Goal: Task Accomplishment & Management: Manage account settings

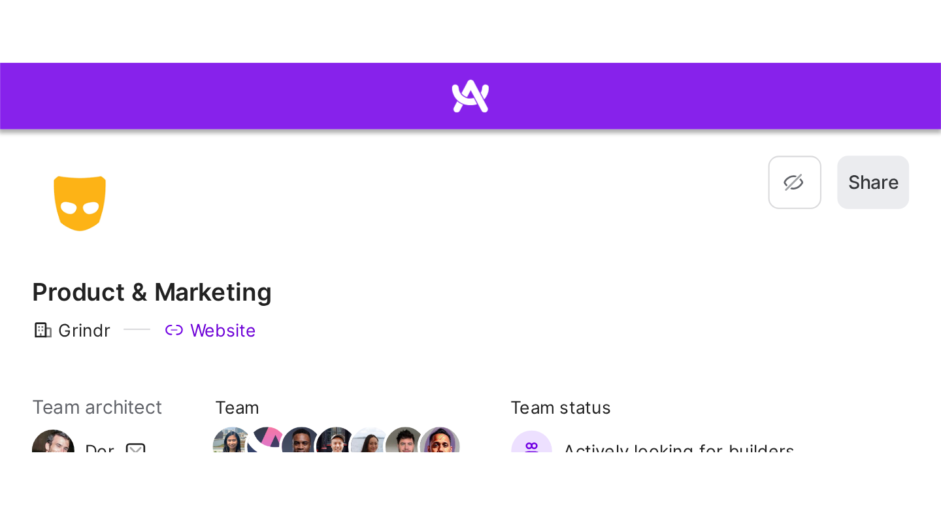
scroll to position [1323, 0]
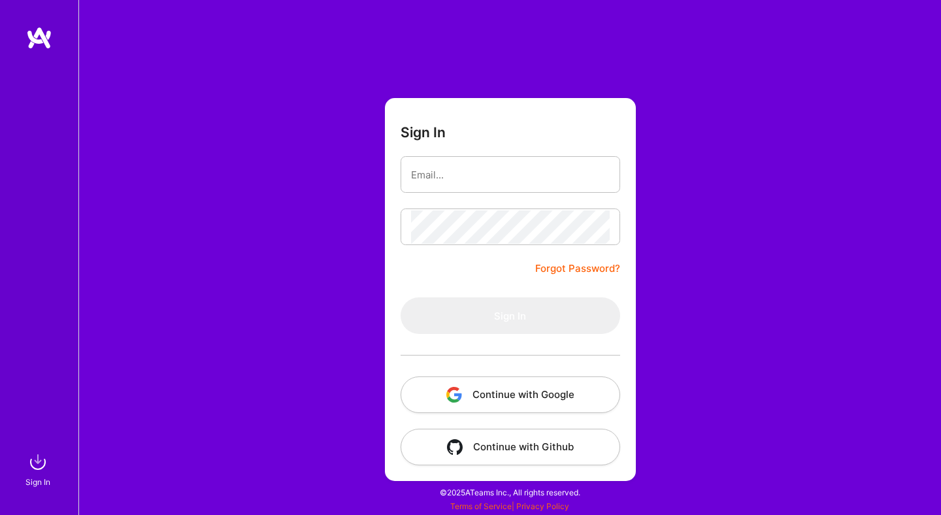
click at [519, 397] on button "Continue with Google" at bounding box center [509, 394] width 219 height 37
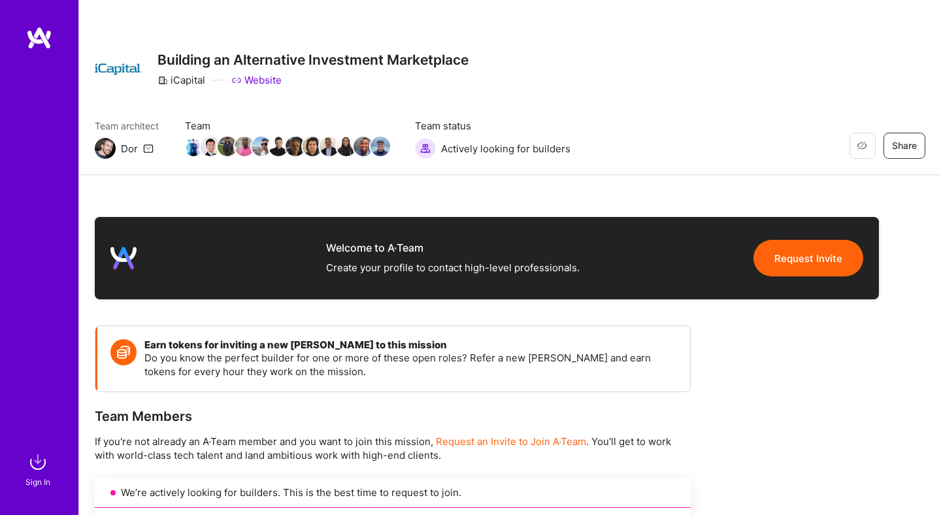
click at [31, 461] on img at bounding box center [38, 462] width 26 height 26
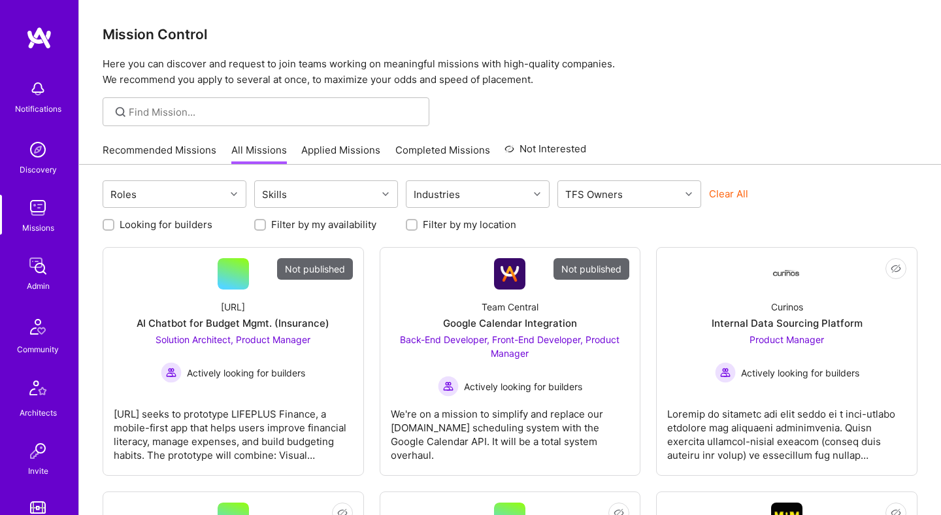
click at [736, 195] on button "Clear All" at bounding box center [728, 194] width 39 height 14
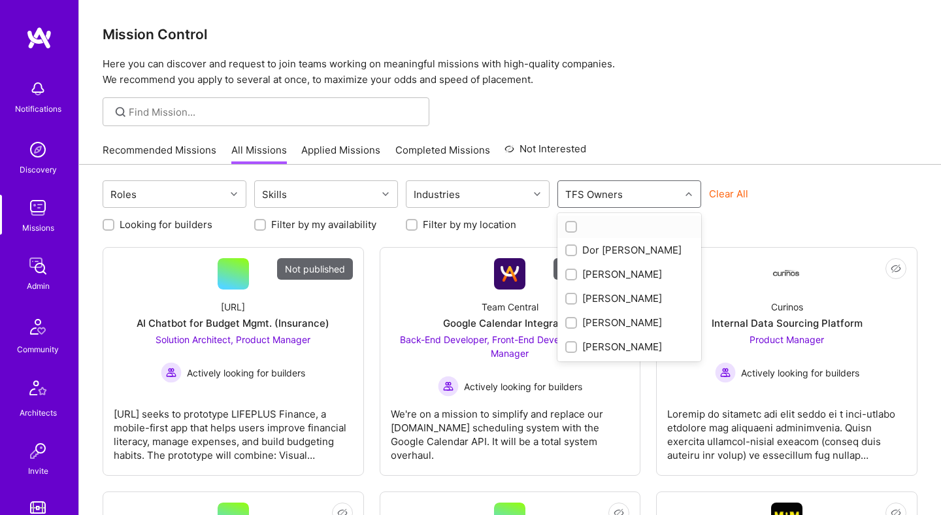
click at [668, 189] on div "TFS Owners" at bounding box center [619, 194] width 122 height 26
click at [619, 248] on div "Dor Groner" at bounding box center [629, 250] width 128 height 14
checkbox input "true"
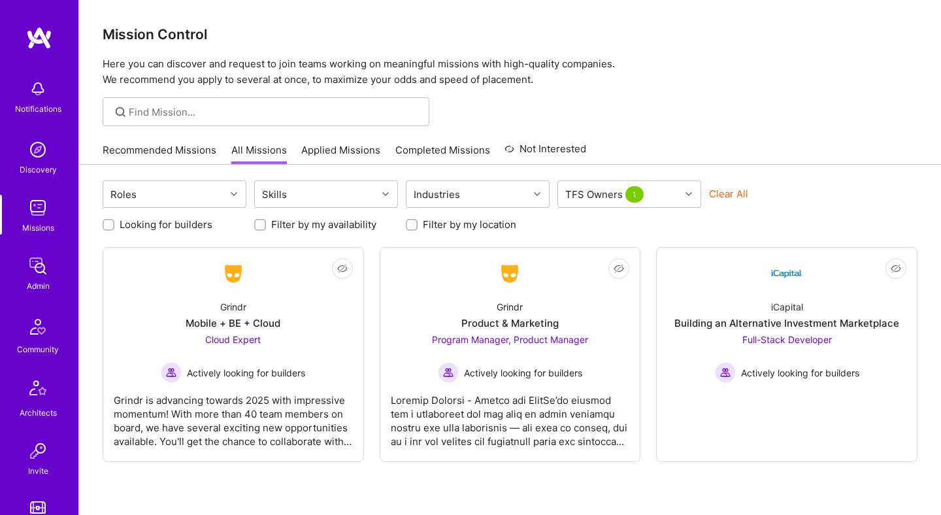
click at [679, 139] on div "Recommended Missions All Missions Applied Missions Completed Missions Not Inter…" at bounding box center [510, 150] width 815 height 28
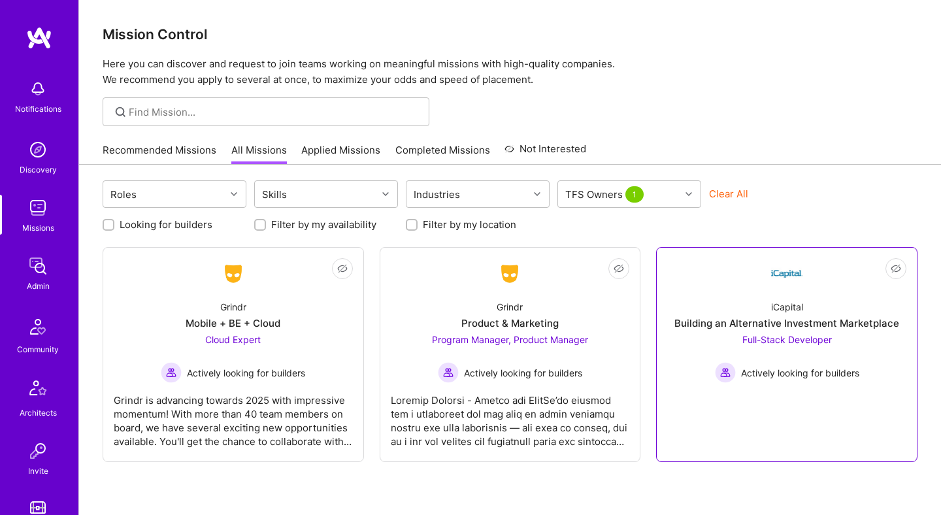
click at [751, 313] on div "iCapital Building an Alternative Investment Marketplace Full-Stack Developer Ac…" at bounding box center [786, 335] width 239 height 93
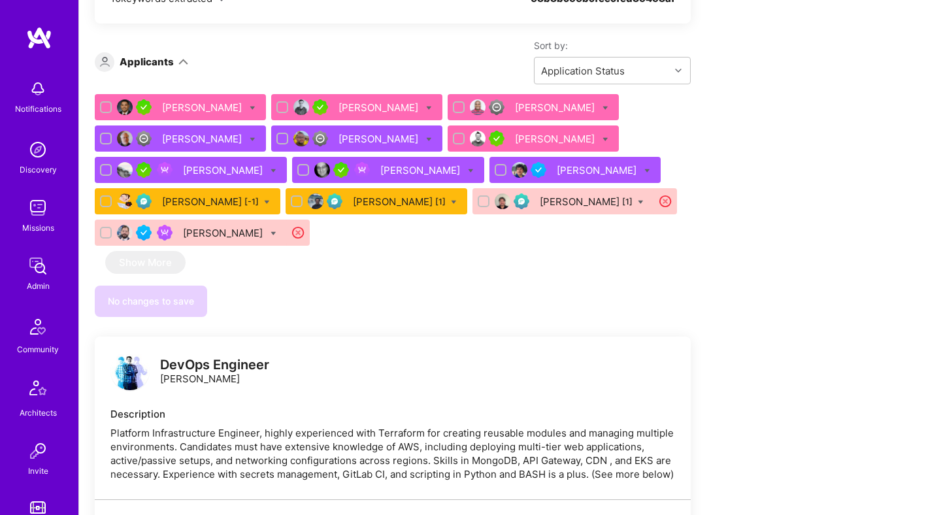
scroll to position [824, 0]
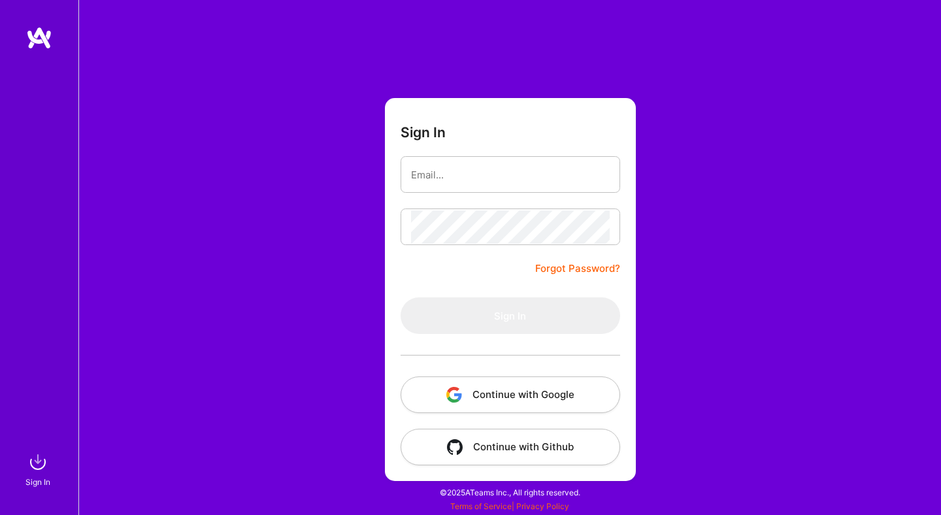
click at [489, 386] on button "Continue with Google" at bounding box center [509, 394] width 219 height 37
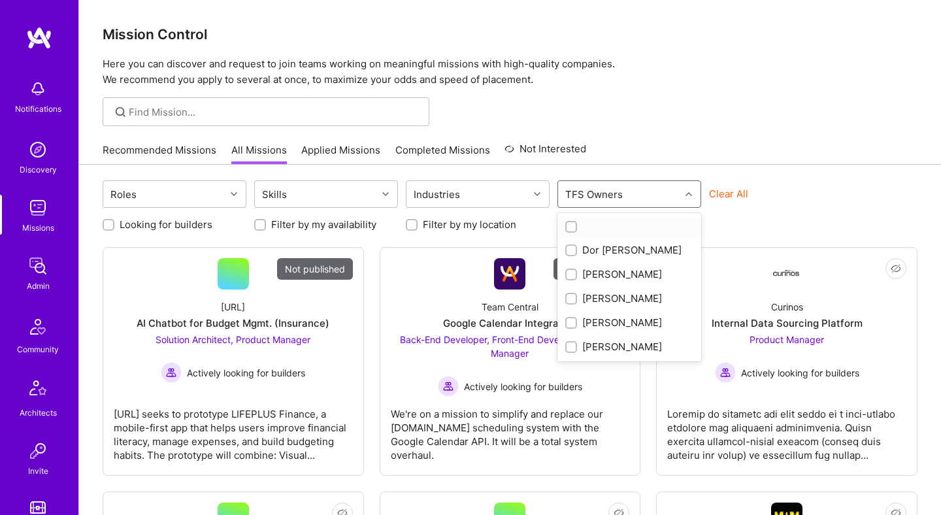
click at [664, 198] on div "TFS Owners" at bounding box center [619, 194] width 122 height 26
click at [613, 253] on div "Dor Groner" at bounding box center [629, 250] width 128 height 14
checkbox input "true"
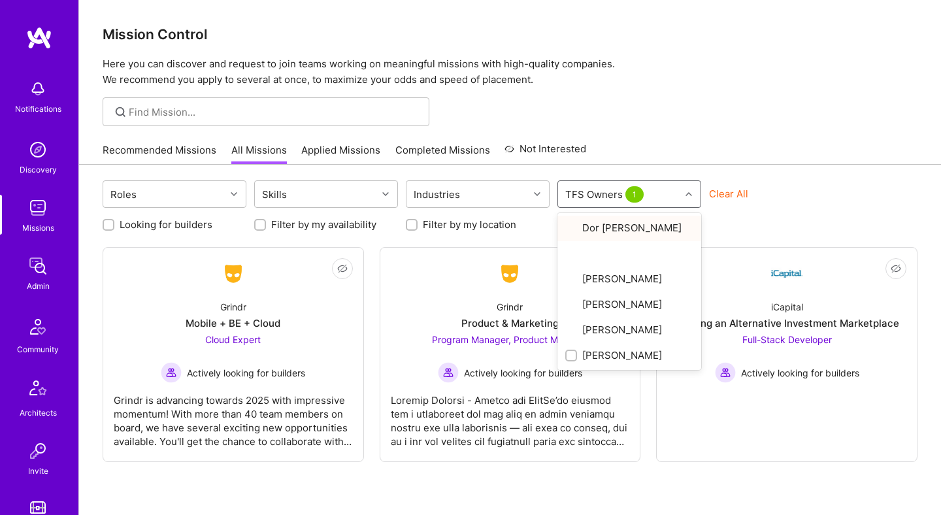
click at [768, 125] on div at bounding box center [510, 111] width 862 height 29
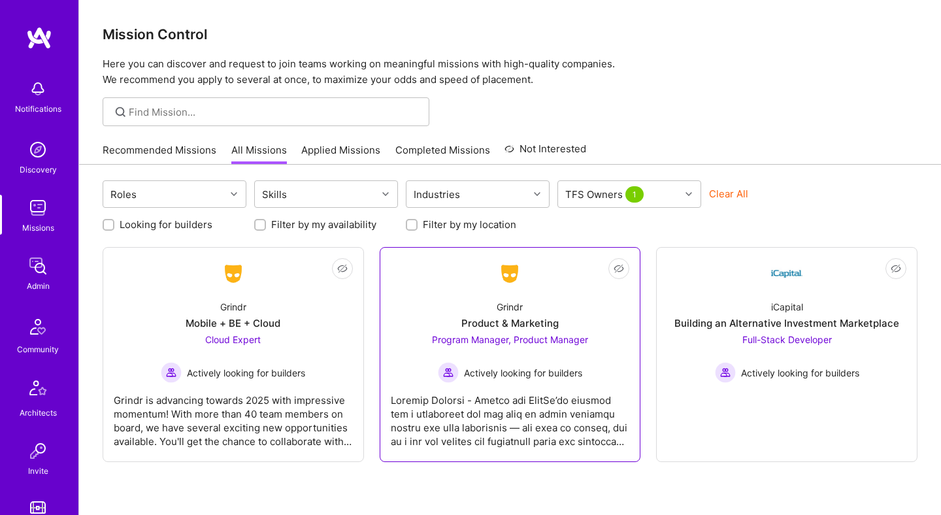
click at [510, 317] on div "Product & Marketing" at bounding box center [509, 323] width 97 height 14
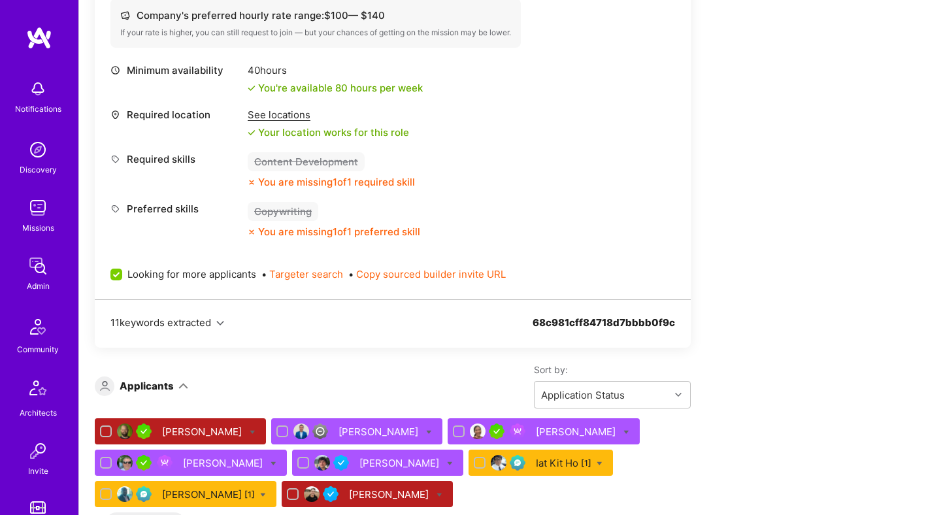
scroll to position [1636, 0]
